Goal: Find specific page/section: Find specific page/section

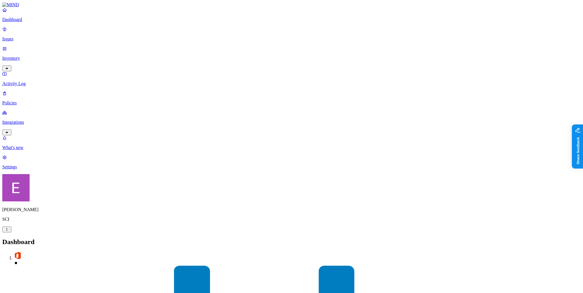
click at [26, 36] on p "Issues" at bounding box center [291, 38] width 579 height 5
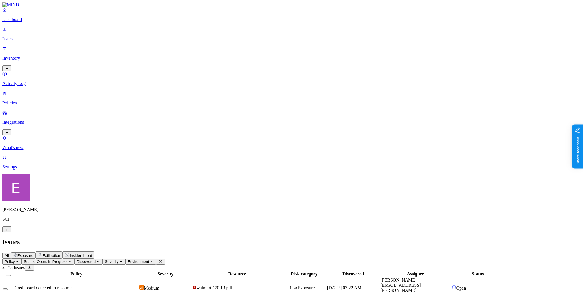
click at [22, 22] on p "Dashboard" at bounding box center [291, 19] width 579 height 5
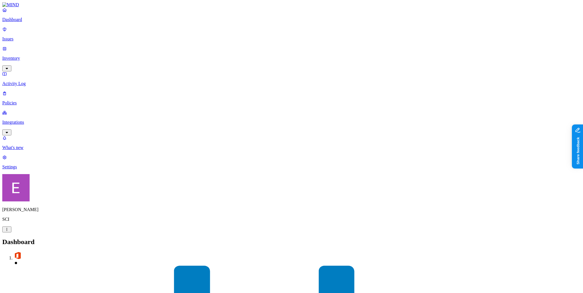
click at [20, 36] on p "Issues" at bounding box center [291, 38] width 579 height 5
